Goal: Browse casually: Explore the website without a specific task or goal

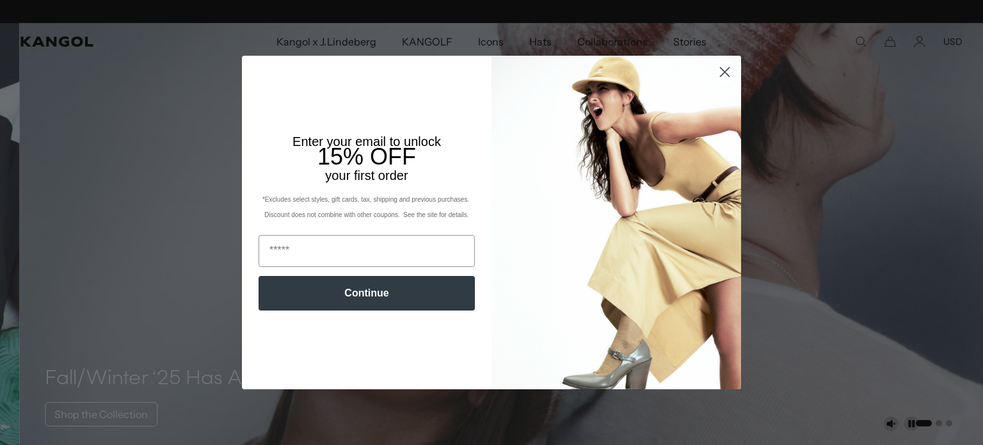
click at [721, 66] on circle "Close dialog" at bounding box center [724, 71] width 21 height 21
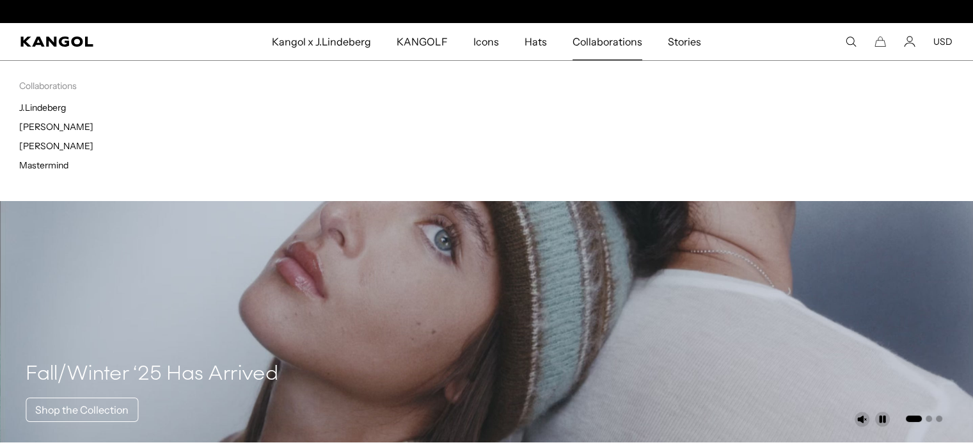
scroll to position [0, 264]
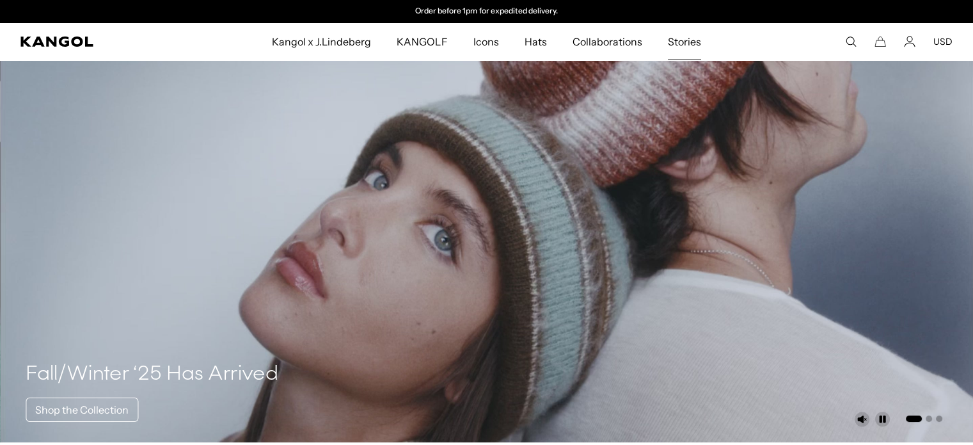
click at [685, 35] on span "Stories" at bounding box center [684, 41] width 33 height 37
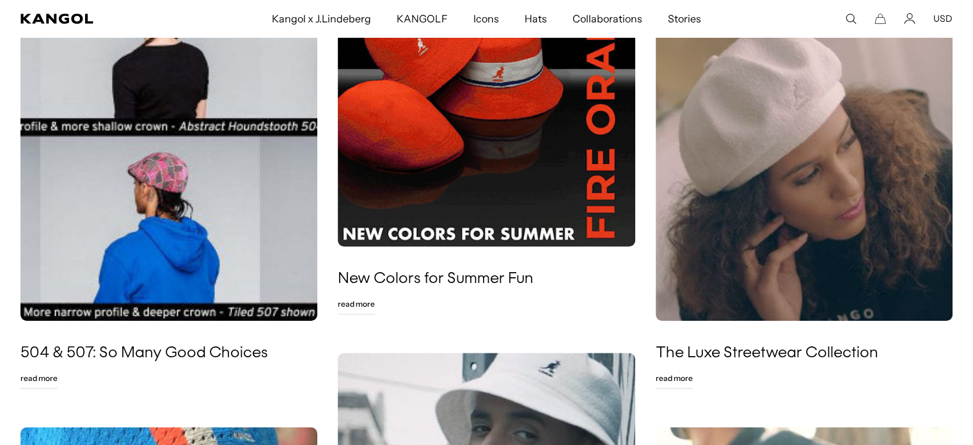
scroll to position [1088, 0]
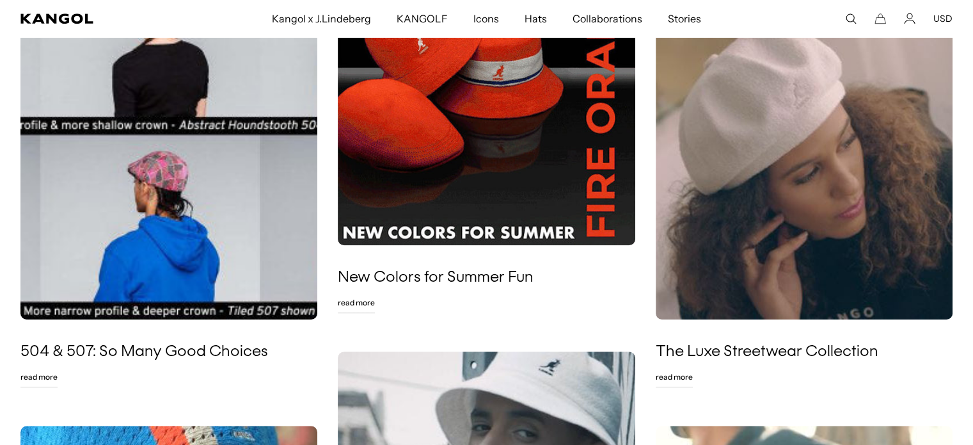
drag, startPoint x: 352, startPoint y: 301, endPoint x: 350, endPoint y: 290, distance: 11.0
click at [351, 301] on link "Read More" at bounding box center [356, 302] width 37 height 20
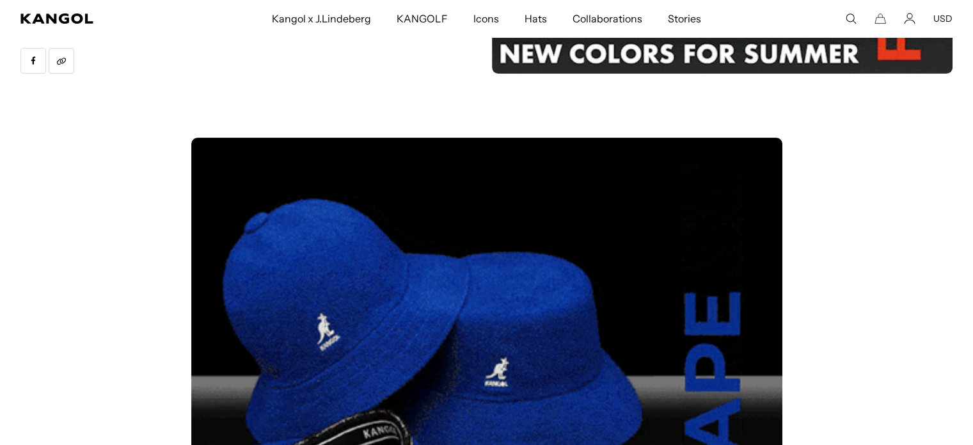
scroll to position [0, 264]
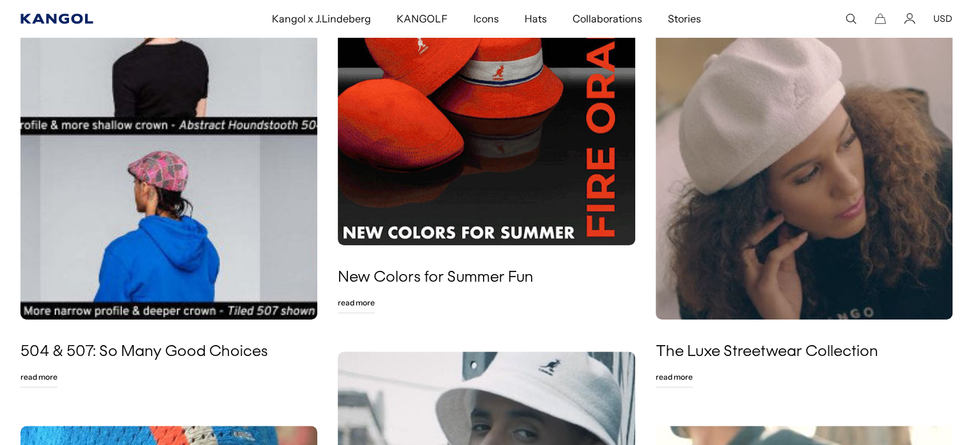
click at [38, 22] on icon "Kangol" at bounding box center [57, 18] width 74 height 10
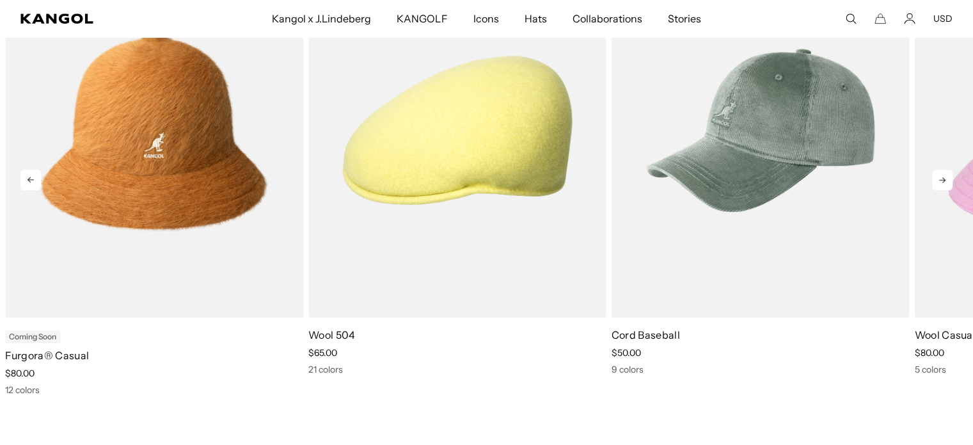
click at [936, 181] on icon at bounding box center [943, 180] width 20 height 20
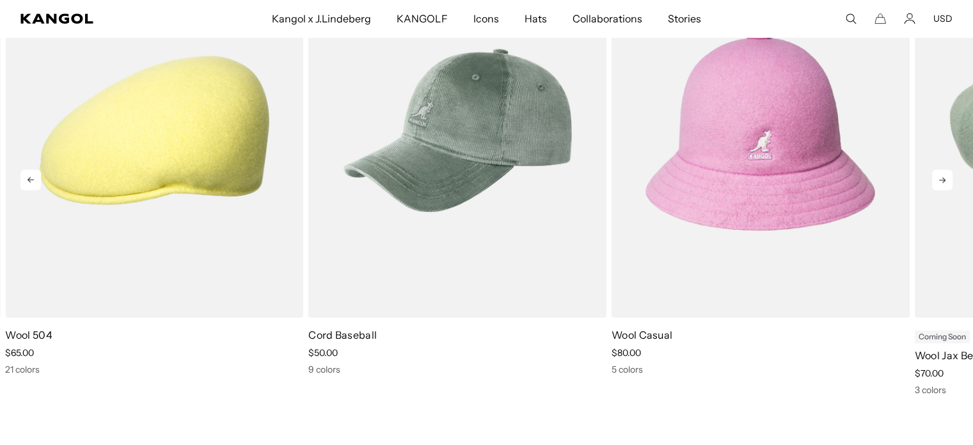
scroll to position [0, 264]
click at [934, 181] on icon at bounding box center [943, 180] width 20 height 20
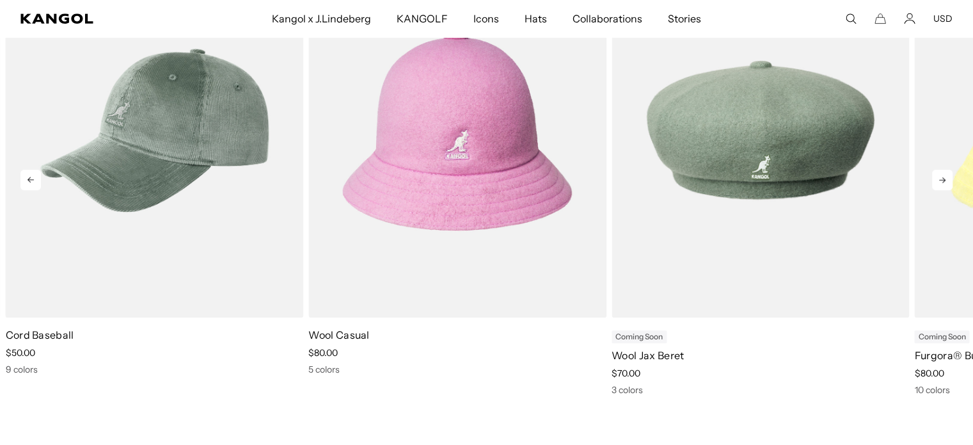
scroll to position [0, 0]
click at [934, 181] on icon at bounding box center [943, 180] width 20 height 20
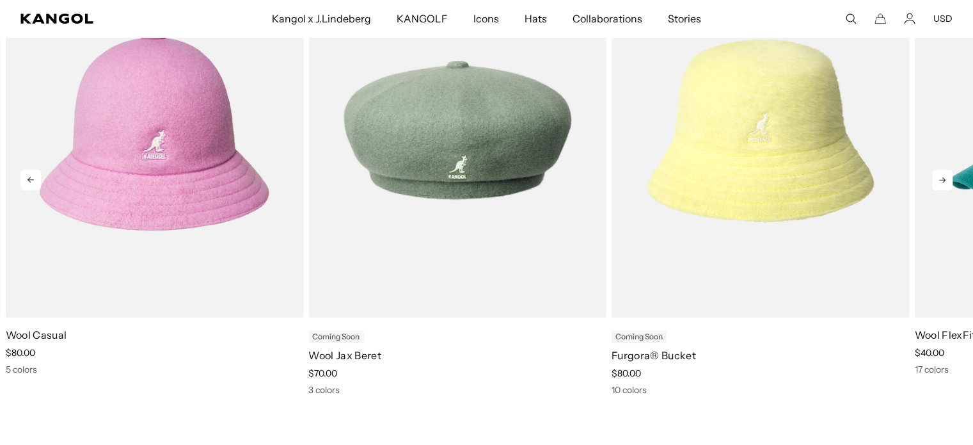
click at [934, 181] on icon at bounding box center [943, 180] width 20 height 20
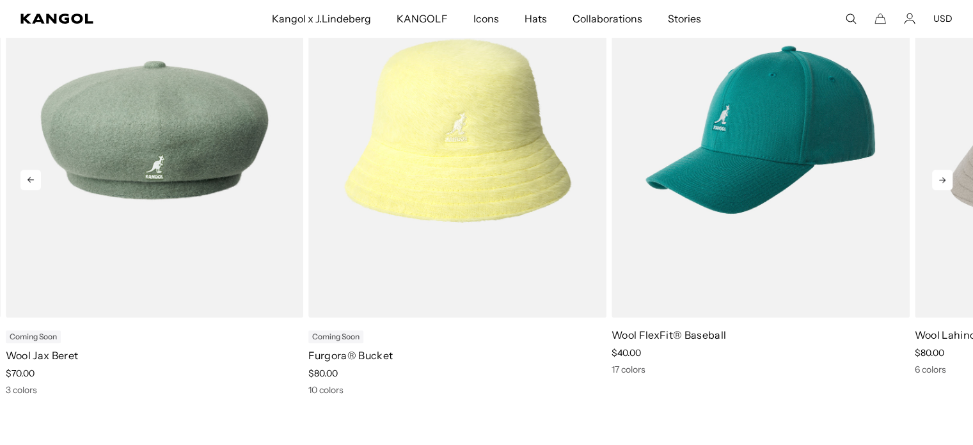
click at [934, 181] on icon at bounding box center [943, 180] width 20 height 20
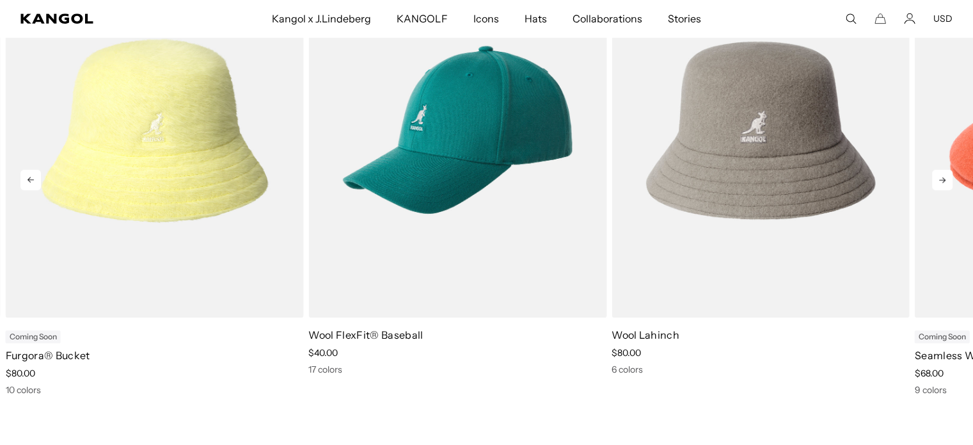
scroll to position [0, 264]
click at [934, 181] on icon at bounding box center [943, 180] width 20 height 20
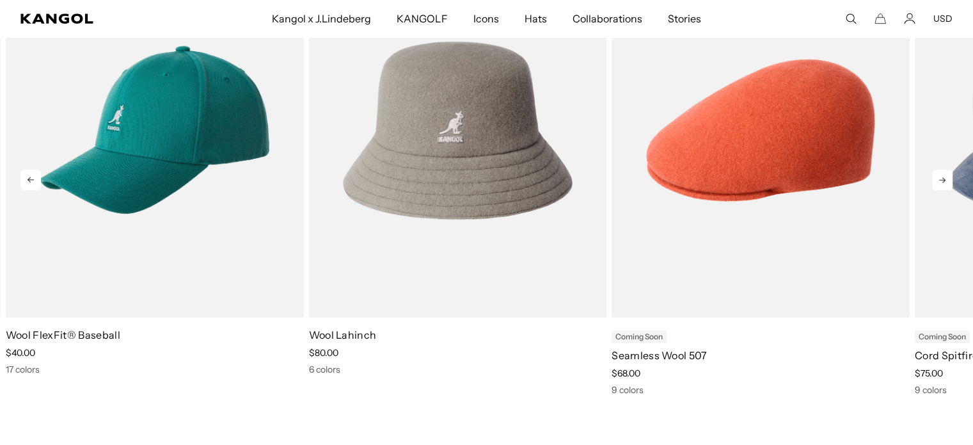
scroll to position [0, 0]
click at [936, 179] on icon at bounding box center [943, 180] width 20 height 20
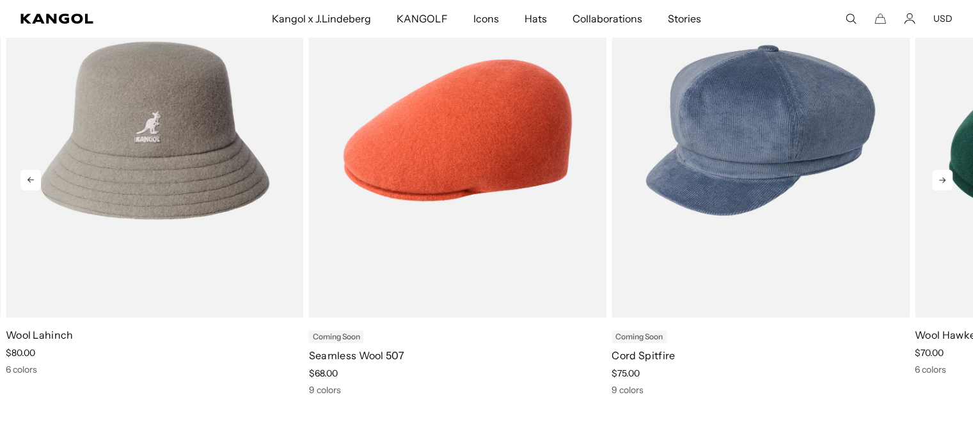
scroll to position [0, 264]
click at [936, 179] on icon at bounding box center [943, 180] width 20 height 20
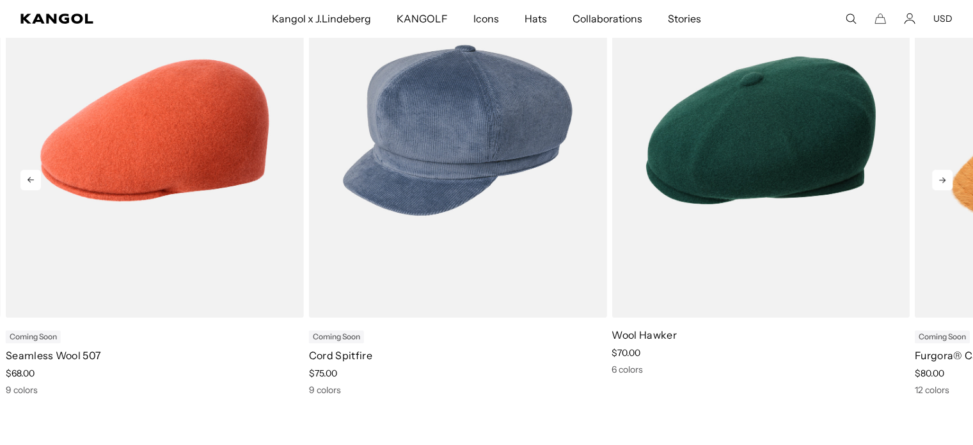
click at [940, 176] on icon at bounding box center [943, 180] width 20 height 20
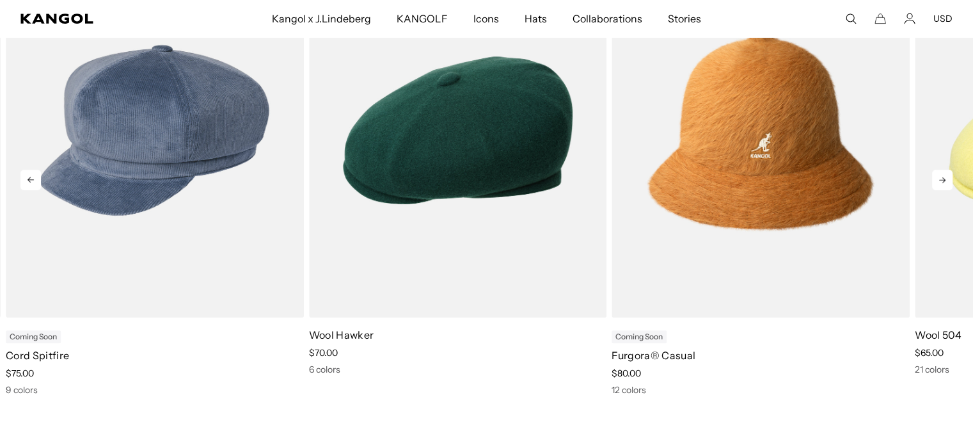
click at [940, 173] on icon at bounding box center [943, 180] width 20 height 20
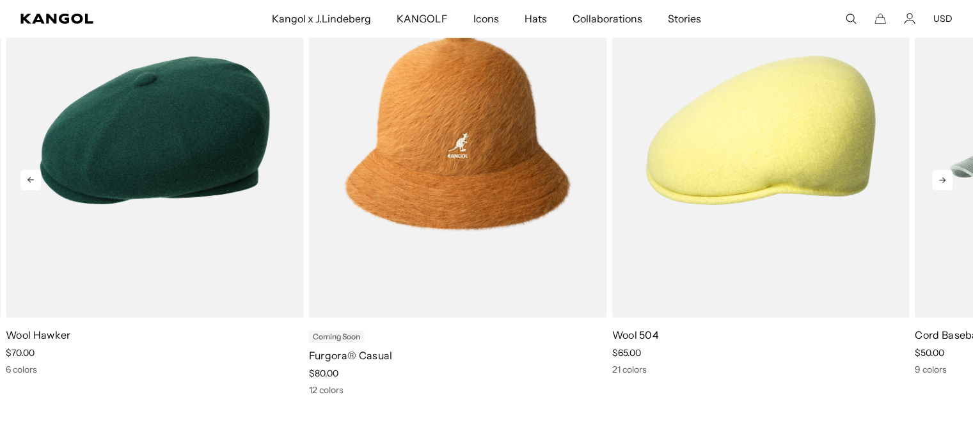
scroll to position [0, 0]
click at [940, 173] on icon at bounding box center [943, 180] width 20 height 20
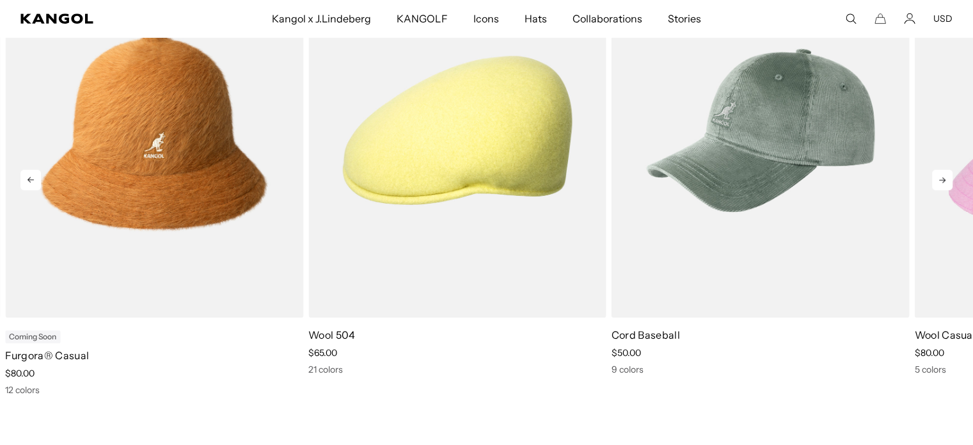
click at [940, 173] on icon at bounding box center [943, 180] width 20 height 20
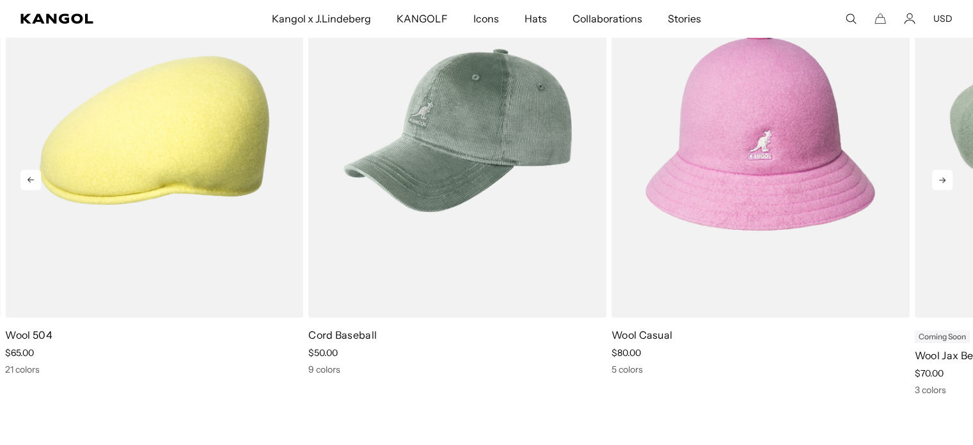
click at [940, 173] on icon at bounding box center [943, 180] width 20 height 20
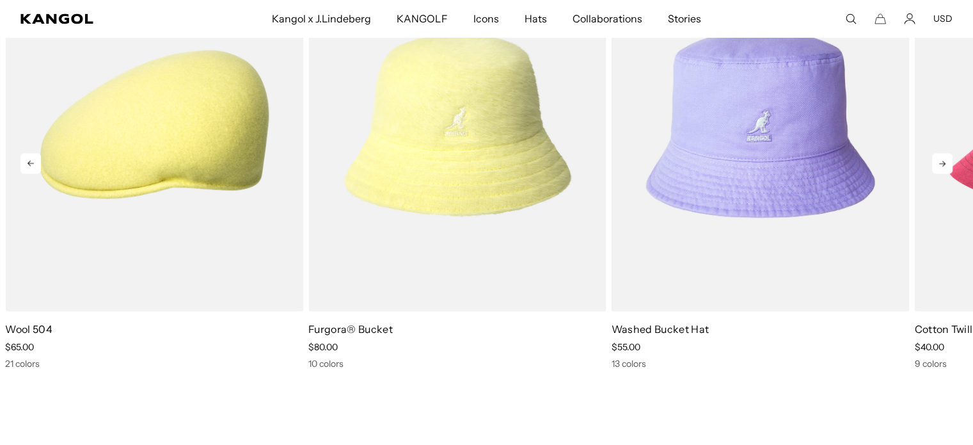
click at [937, 156] on icon at bounding box center [943, 163] width 20 height 20
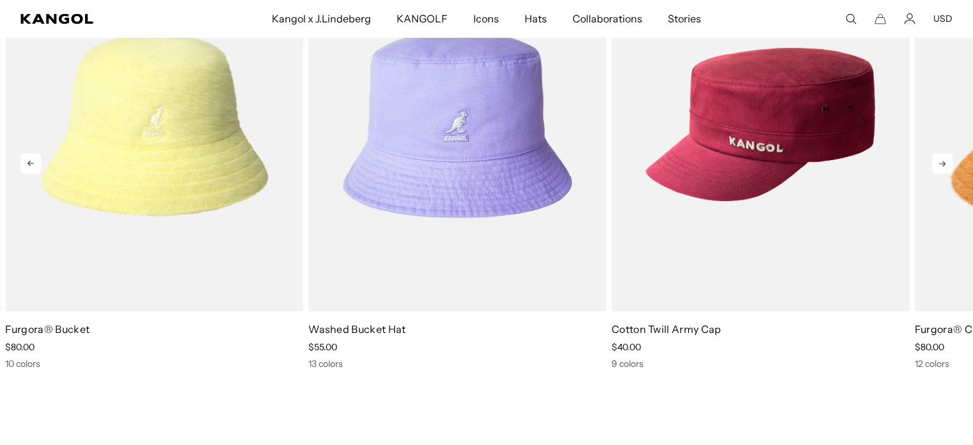
click at [937, 155] on icon at bounding box center [943, 163] width 20 height 20
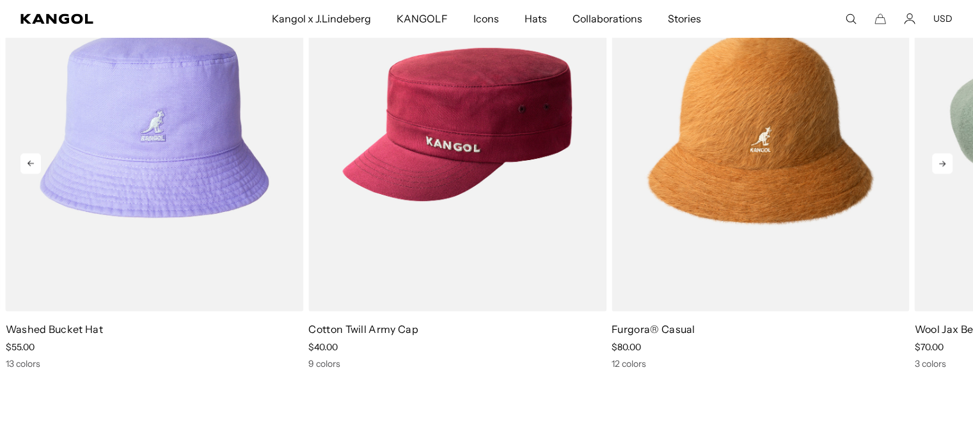
click at [937, 156] on icon at bounding box center [943, 163] width 20 height 20
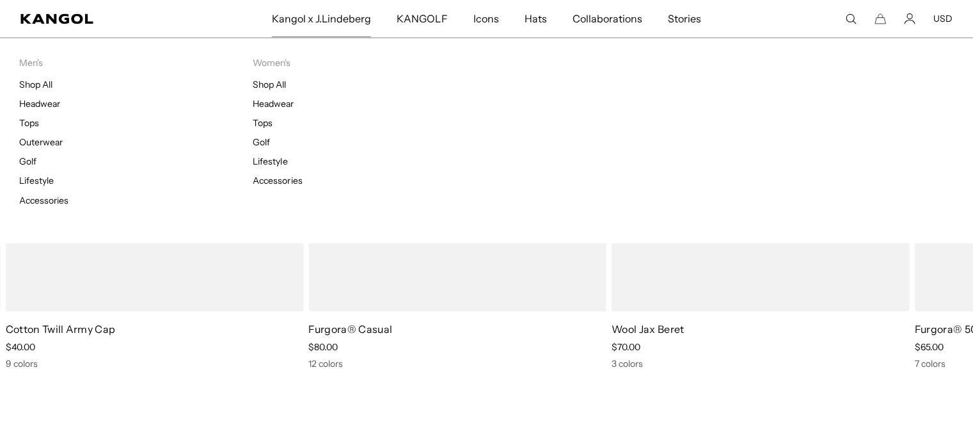
click at [335, 15] on span "Kangol x J.Lindeberg" at bounding box center [322, 18] width 100 height 37
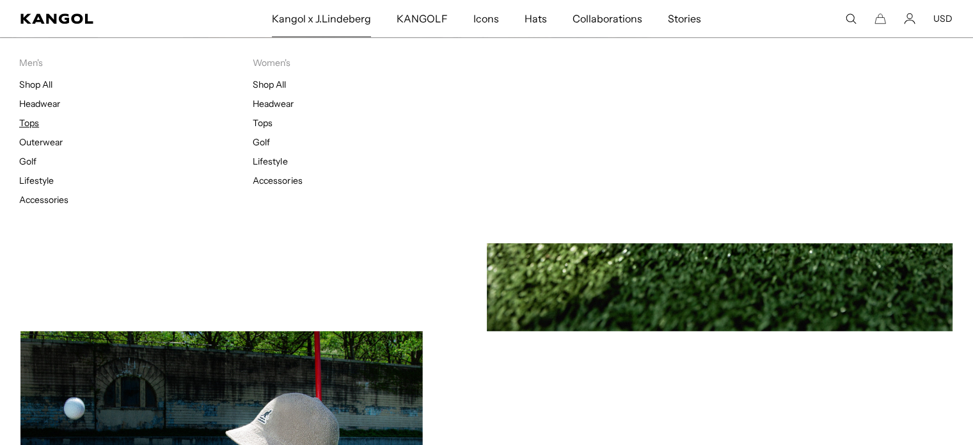
scroll to position [0, 264]
click at [32, 122] on link "Tops" at bounding box center [29, 123] width 20 height 12
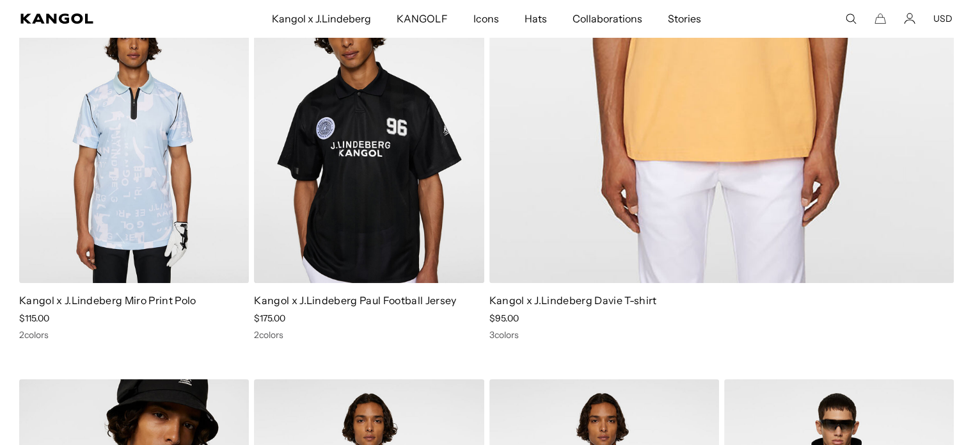
scroll to position [0, 264]
